Goal: Task Accomplishment & Management: Complete application form

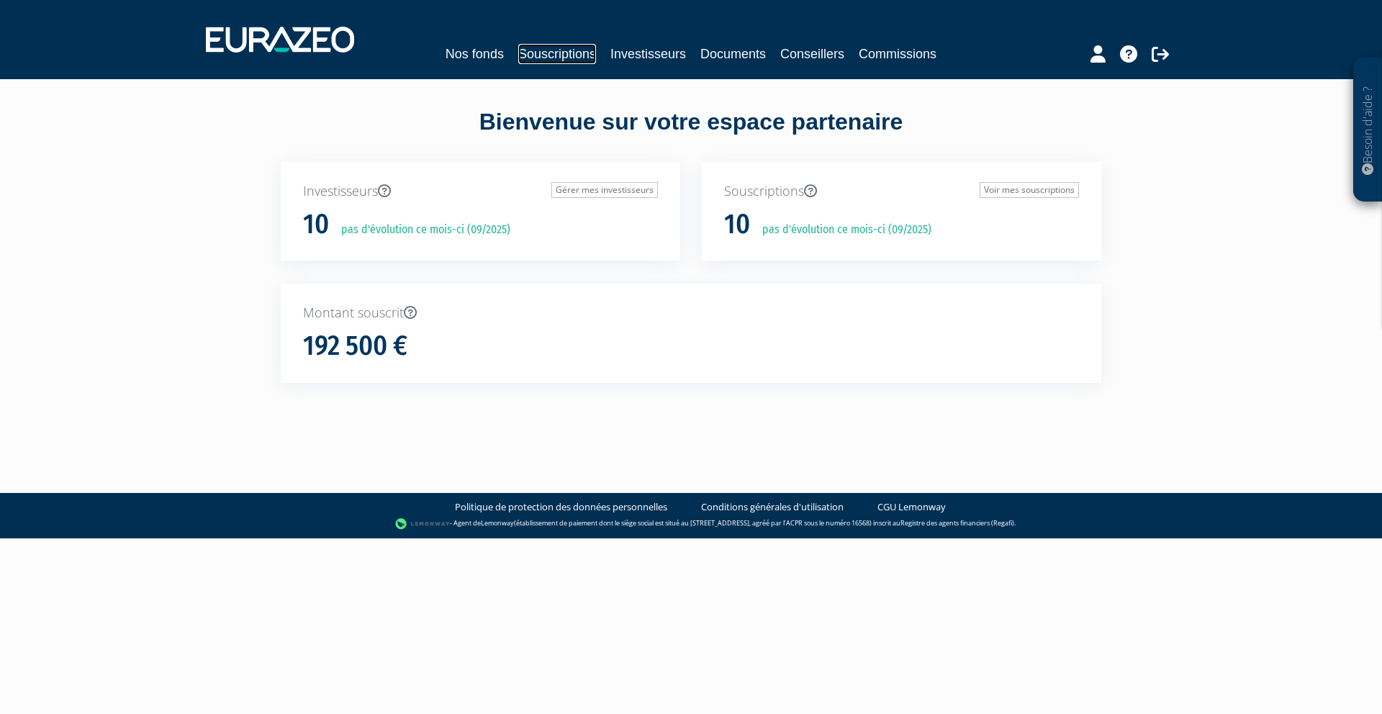
click at [549, 56] on link "Souscriptions" at bounding box center [557, 54] width 78 height 20
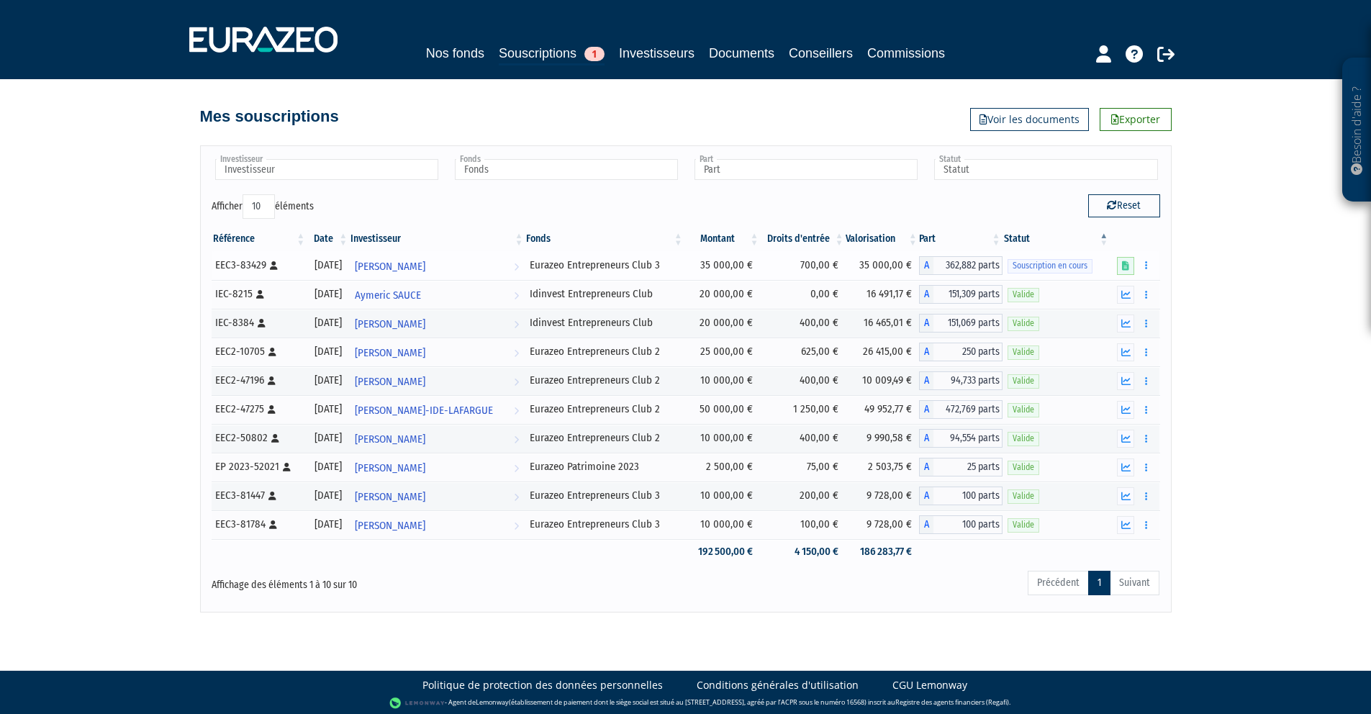
click at [243, 261] on div "EEC3-83429 [Français] Personne physique" at bounding box center [258, 265] width 87 height 15
click at [1048, 268] on span "Souscription en cours" at bounding box center [1050, 266] width 85 height 14
click at [1155, 266] on td "Editer le montant Compléter Supprimer" at bounding box center [1135, 265] width 50 height 29
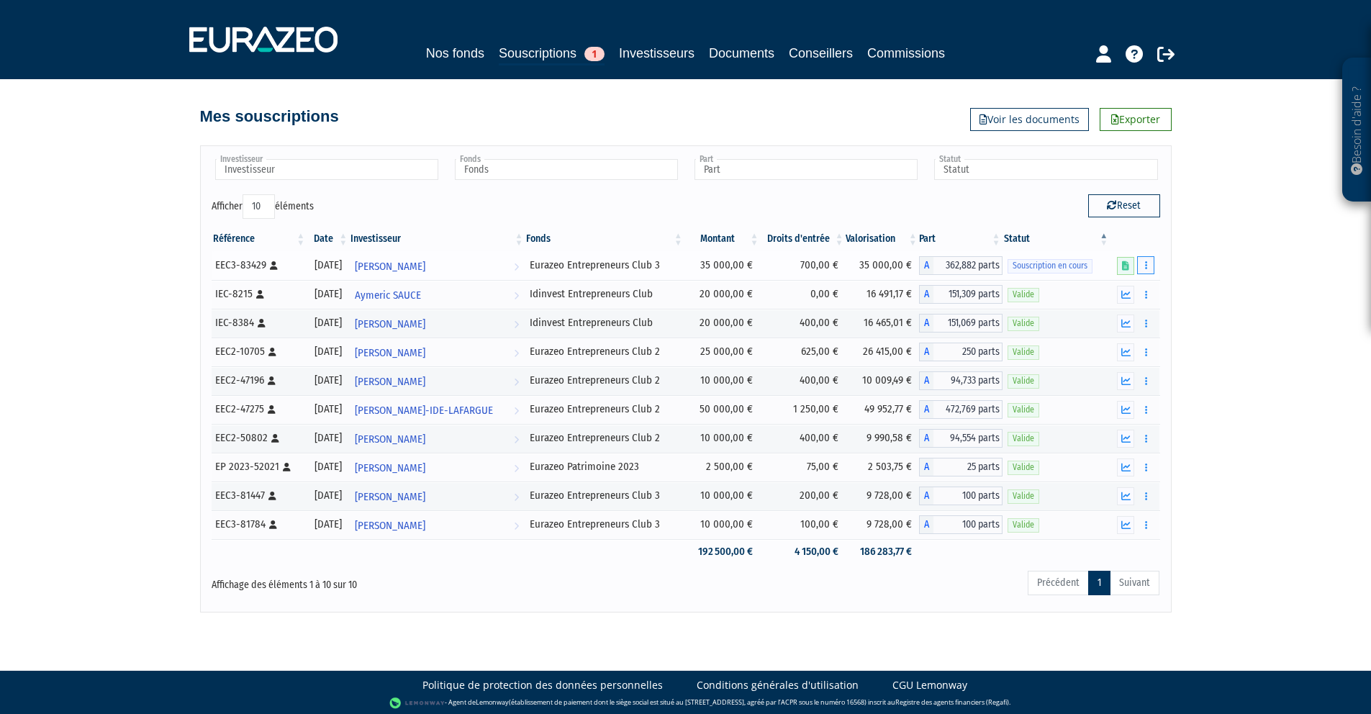
click at [1147, 266] on icon "button" at bounding box center [1146, 265] width 2 height 9
click at [1243, 302] on div "Besoin d'aide ? × J'ai besoin d'aide Si vous avez une question à propos du fonc…" at bounding box center [685, 306] width 1371 height 613
click at [1124, 266] on icon at bounding box center [1125, 265] width 7 height 9
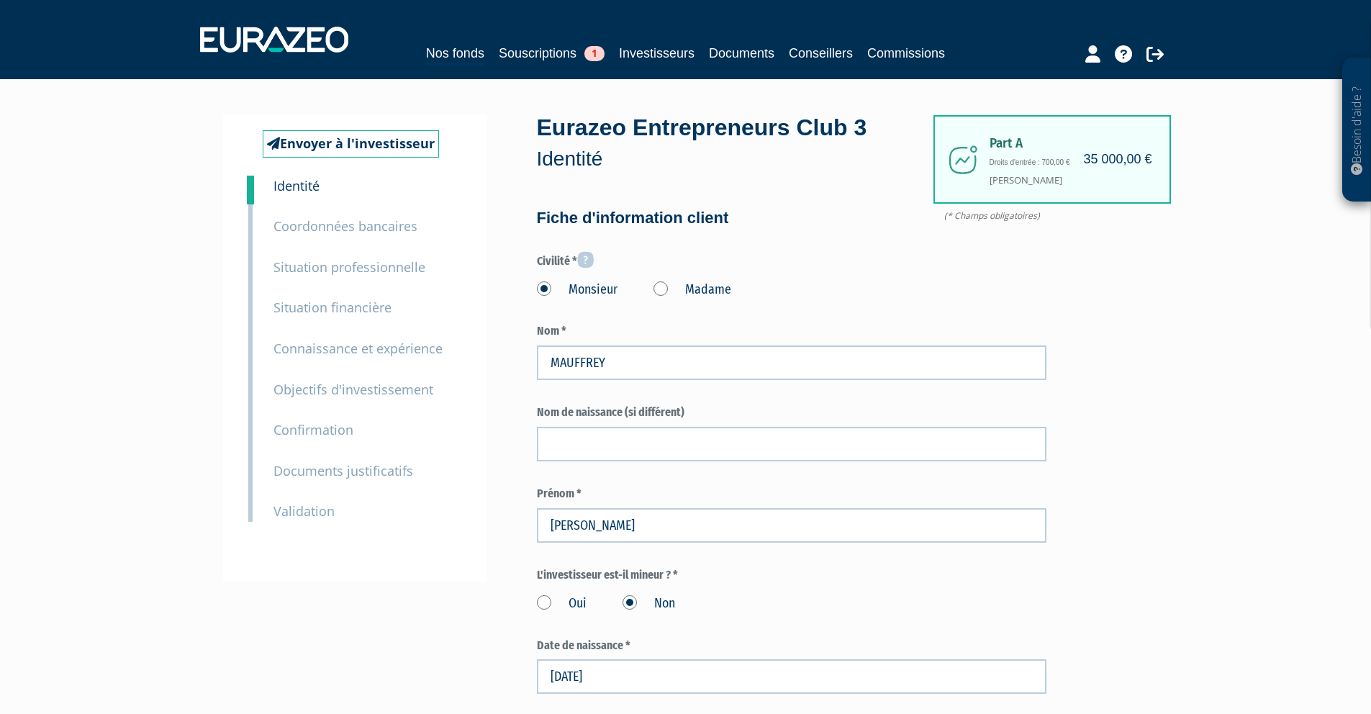
click at [310, 434] on small "Confirmation" at bounding box center [314, 429] width 80 height 17
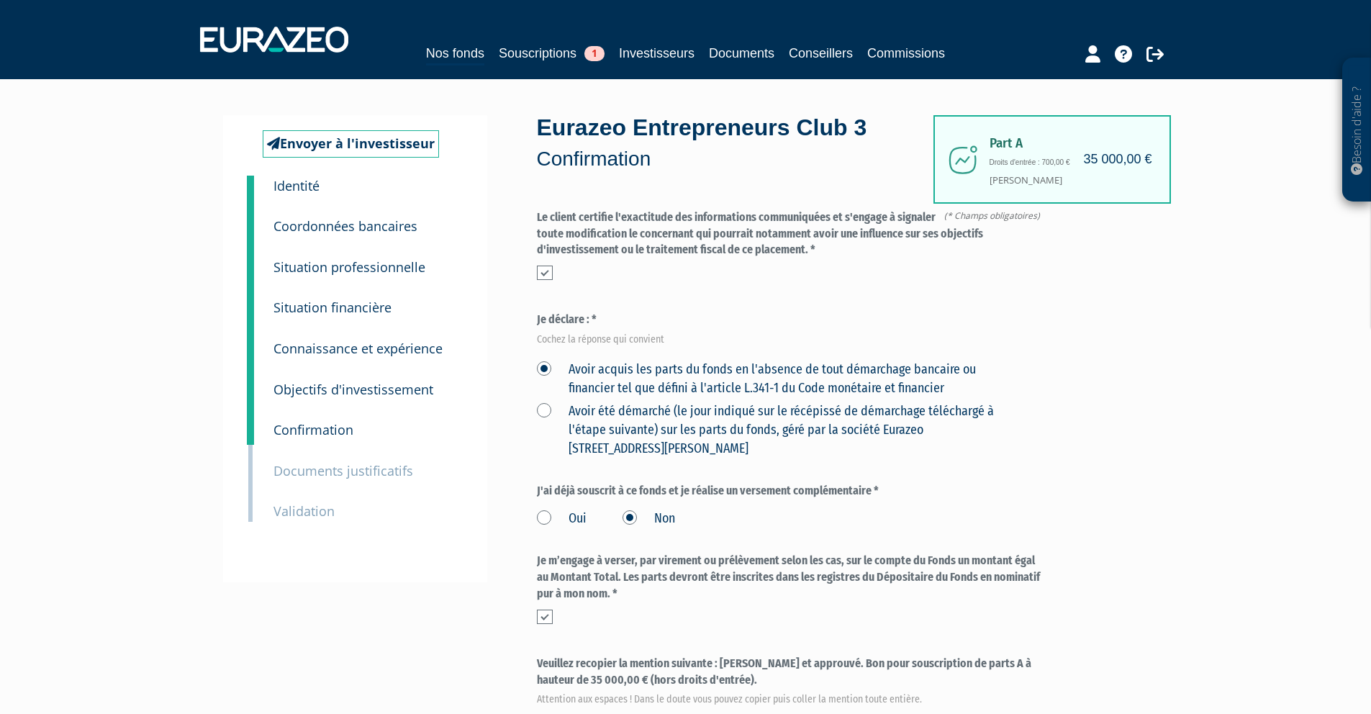
click at [366, 461] on p "Documents justificatifs" at bounding box center [344, 471] width 140 height 21
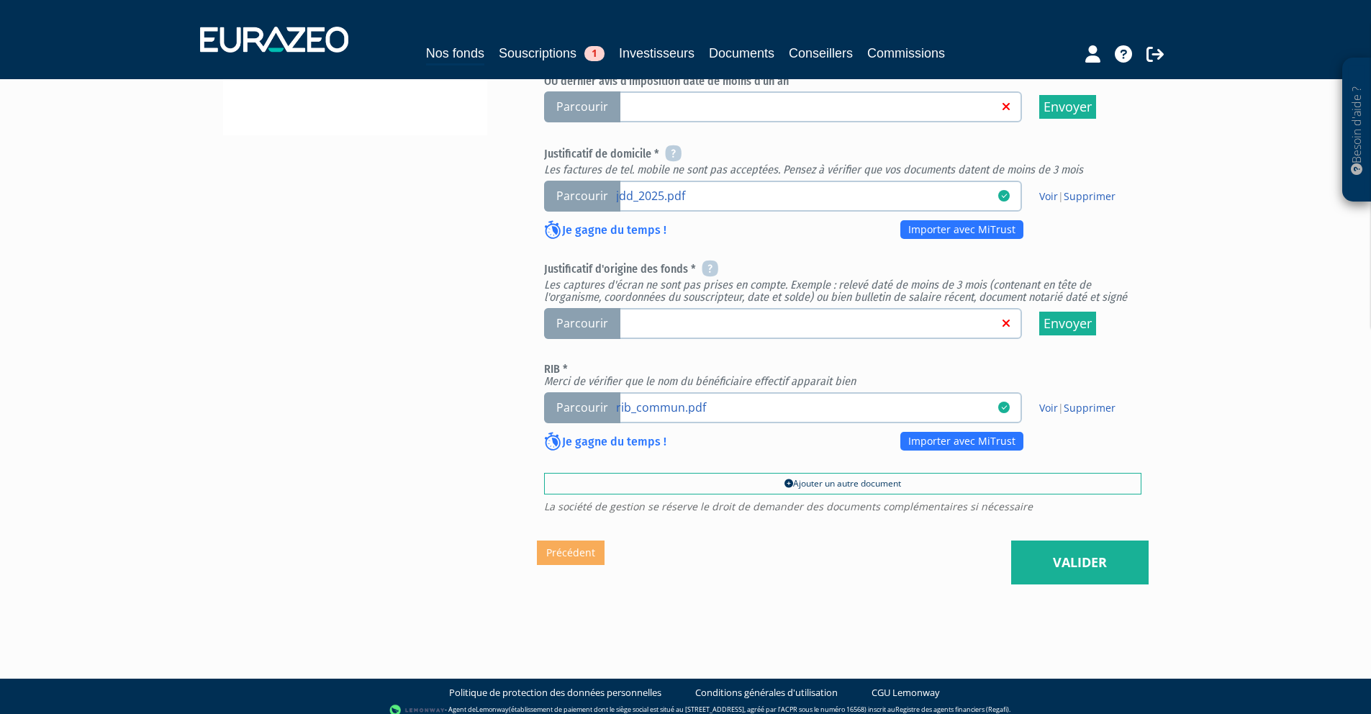
scroll to position [482, 0]
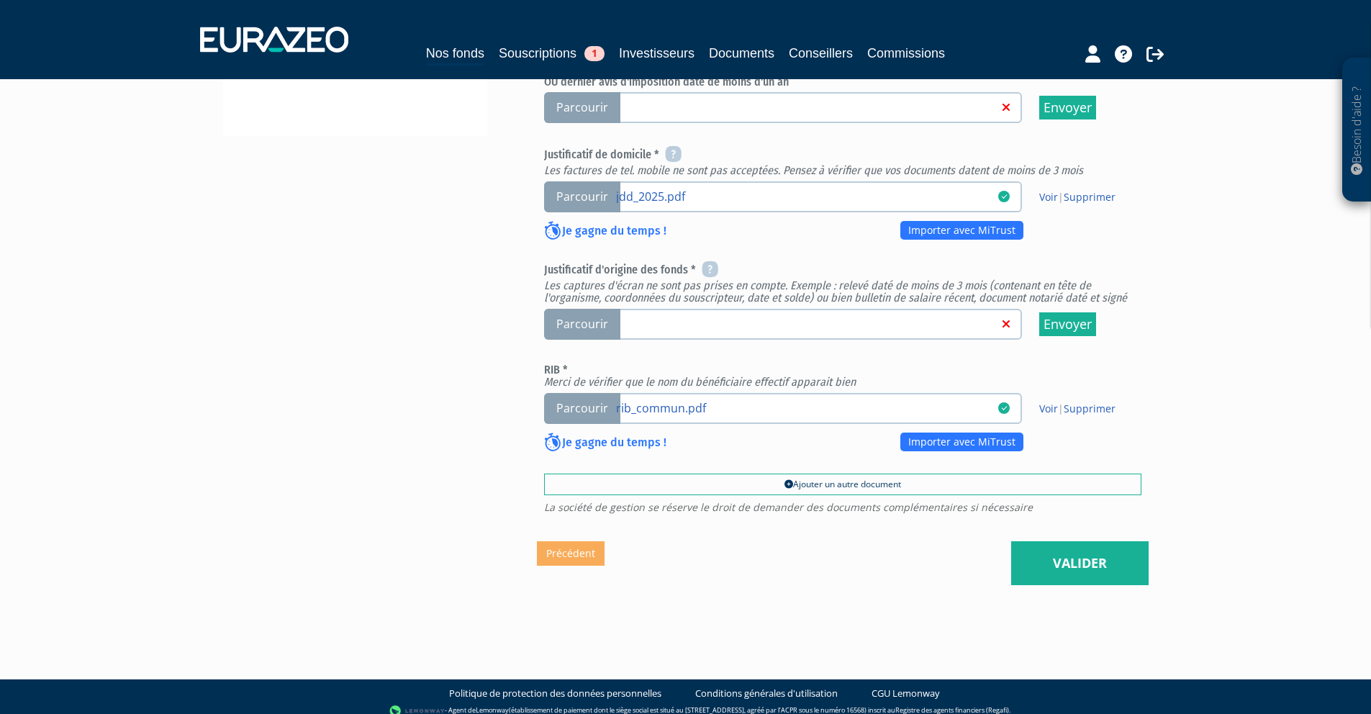
click at [587, 328] on span "Parcourir" at bounding box center [582, 324] width 76 height 31
click at [0, 0] on input "Parcourir" at bounding box center [0, 0] width 0 height 0
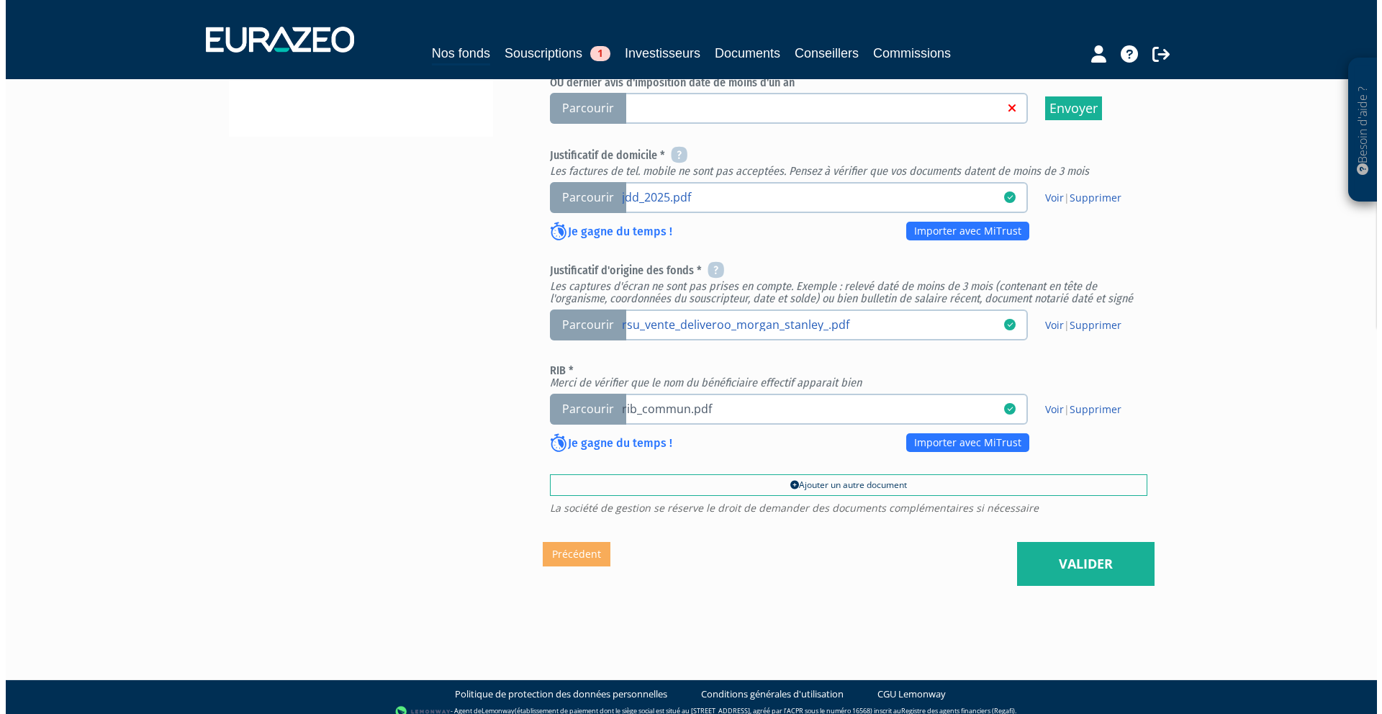
scroll to position [494, 0]
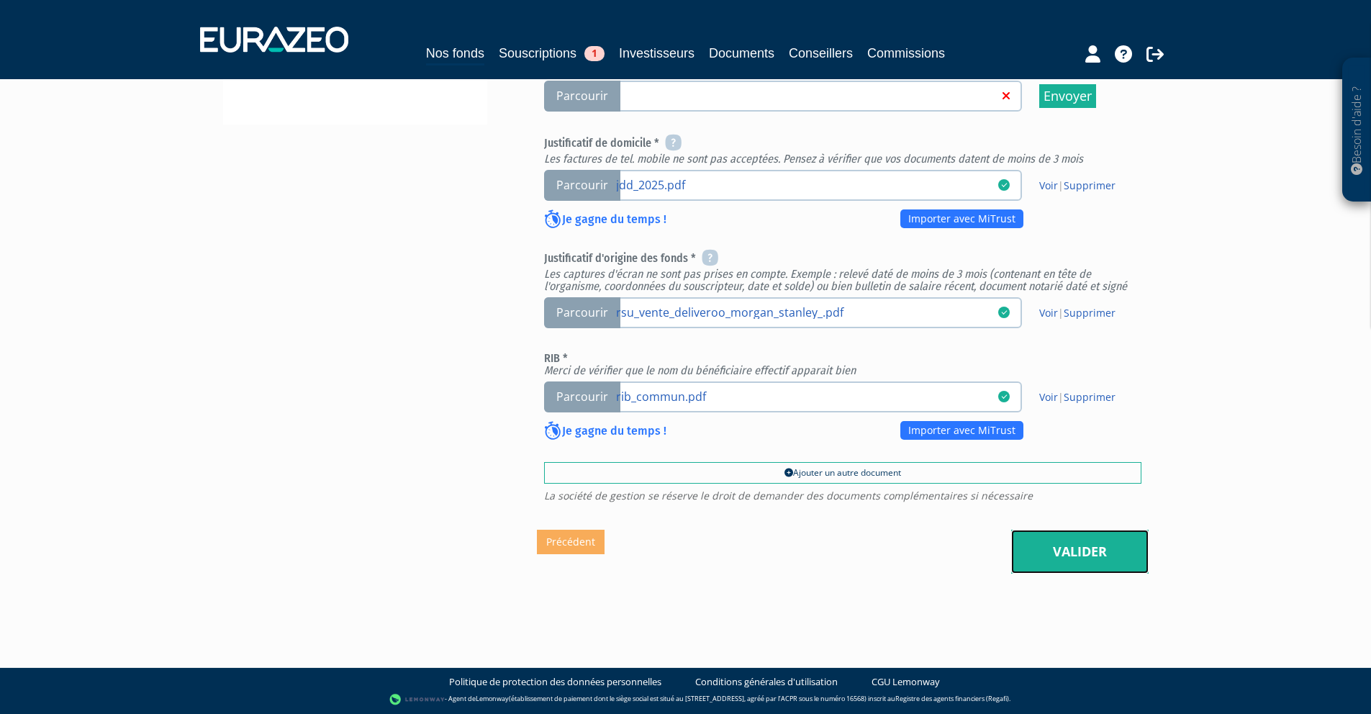
click at [1091, 538] on link "Valider" at bounding box center [1080, 552] width 138 height 45
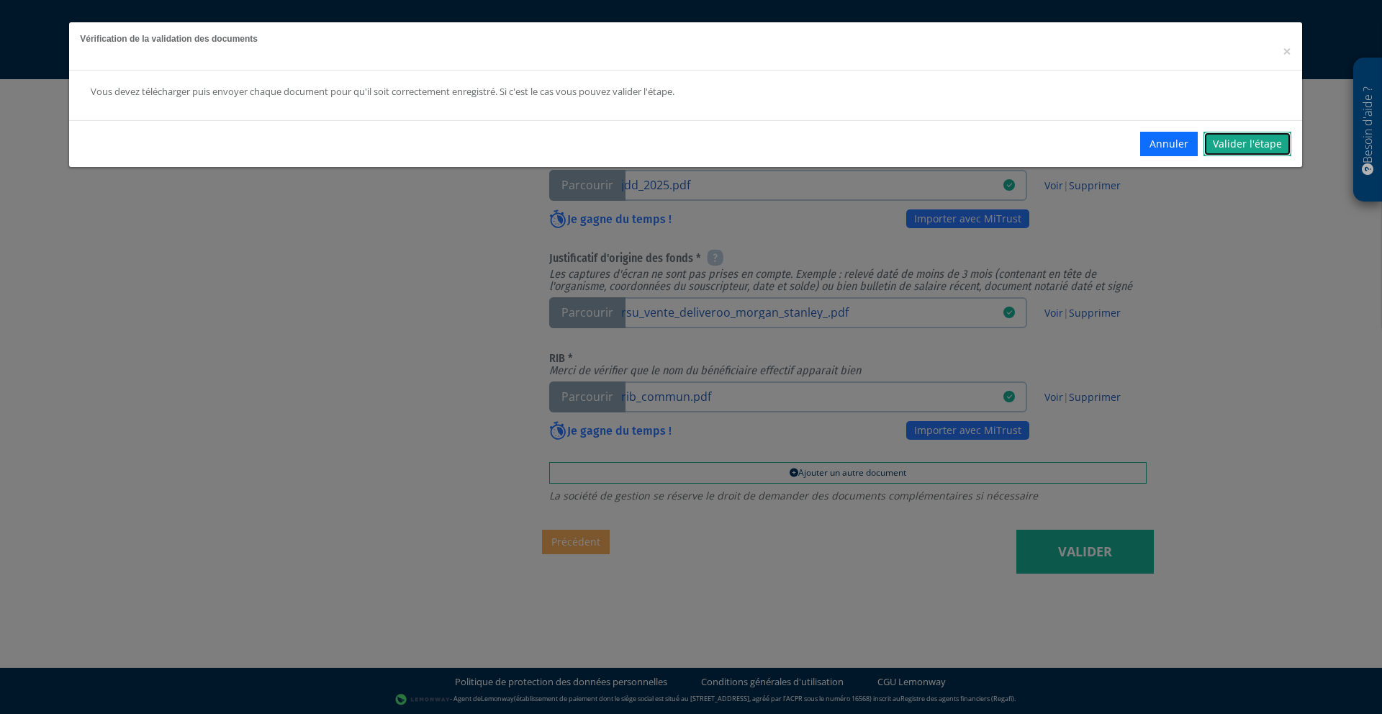
click at [1243, 138] on link "Valider l'étape" at bounding box center [1248, 144] width 88 height 24
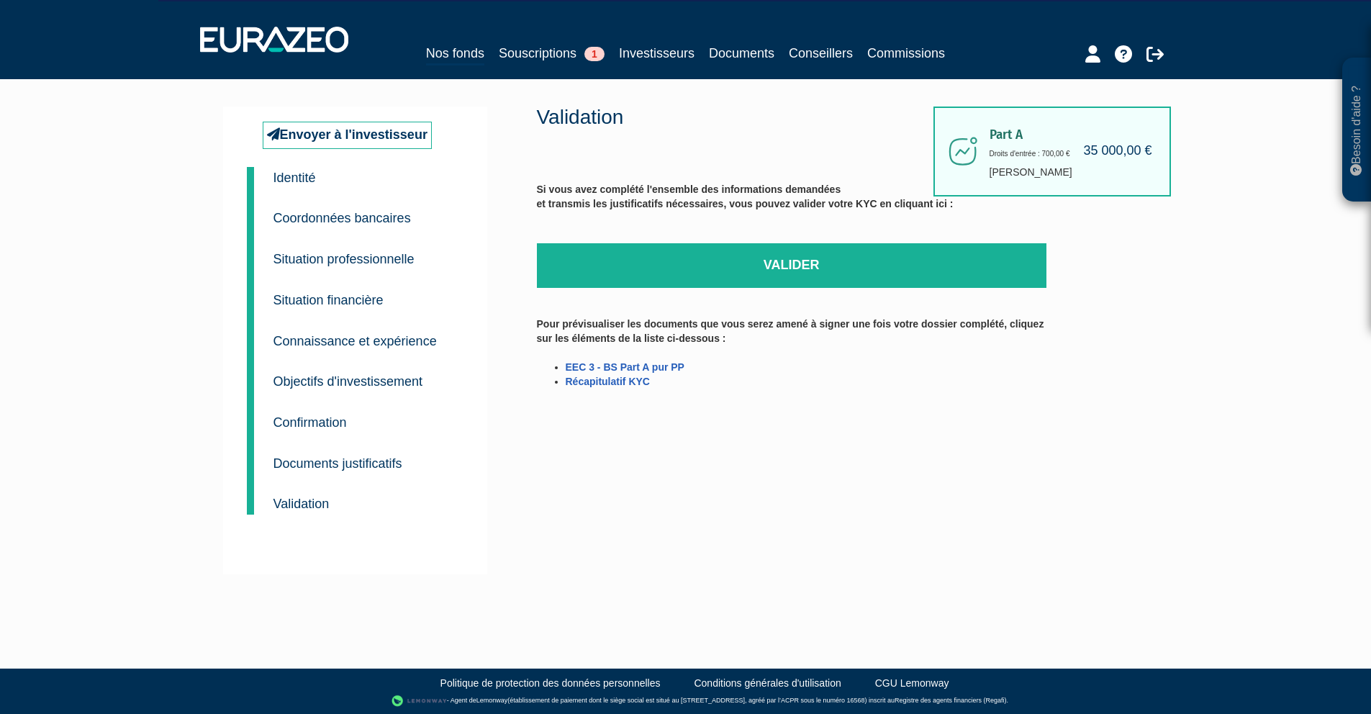
scroll to position [9, 0]
click at [847, 243] on link "Valider" at bounding box center [792, 265] width 510 height 45
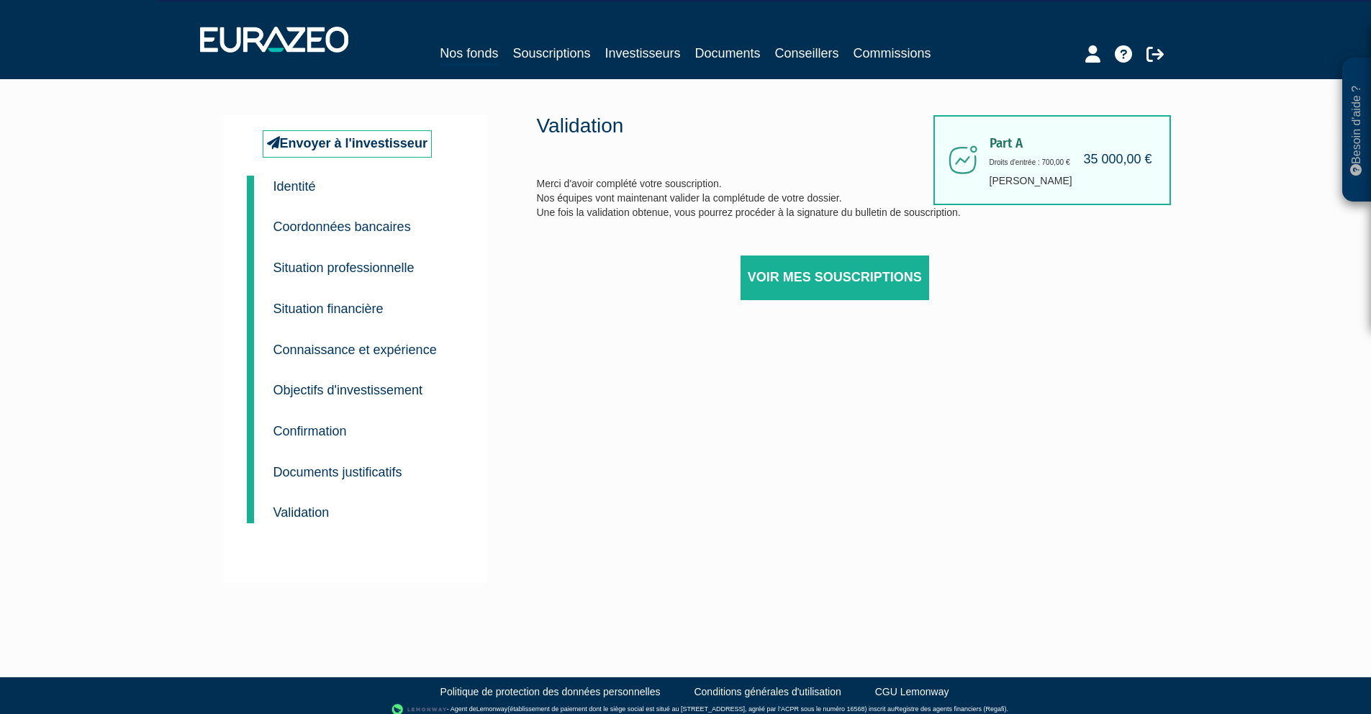
drag, startPoint x: 608, startPoint y: 172, endPoint x: 712, endPoint y: 179, distance: 104.6
click at [711, 179] on div "Validation Merci d'avoir complété votre souscription. Nos équipes vont maintena…" at bounding box center [792, 225] width 510 height 221
click at [712, 179] on div "Validation Merci d'avoir complété votre souscription. Nos équipes vont maintena…" at bounding box center [792, 225] width 510 height 221
drag, startPoint x: 649, startPoint y: 207, endPoint x: 733, endPoint y: 217, distance: 84.2
click at [732, 217] on div "Validation Merci d'avoir complété votre souscription. Nos équipes vont maintena…" at bounding box center [792, 225] width 510 height 221
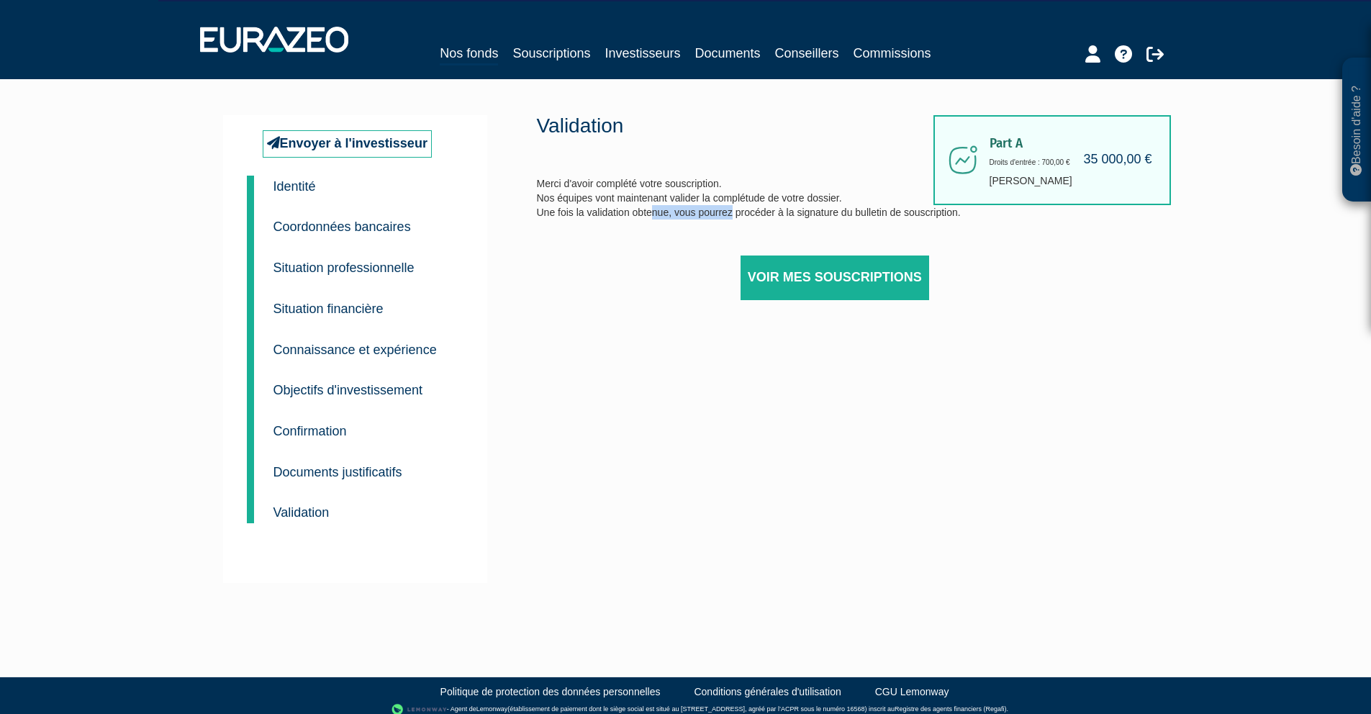
click at [734, 218] on div "Validation Merci d'avoir complété votre souscription. Nos équipes vont maintena…" at bounding box center [792, 225] width 510 height 221
click at [522, 53] on link "Souscriptions" at bounding box center [552, 53] width 78 height 20
